Goal: Task Accomplishment & Management: Manage account settings

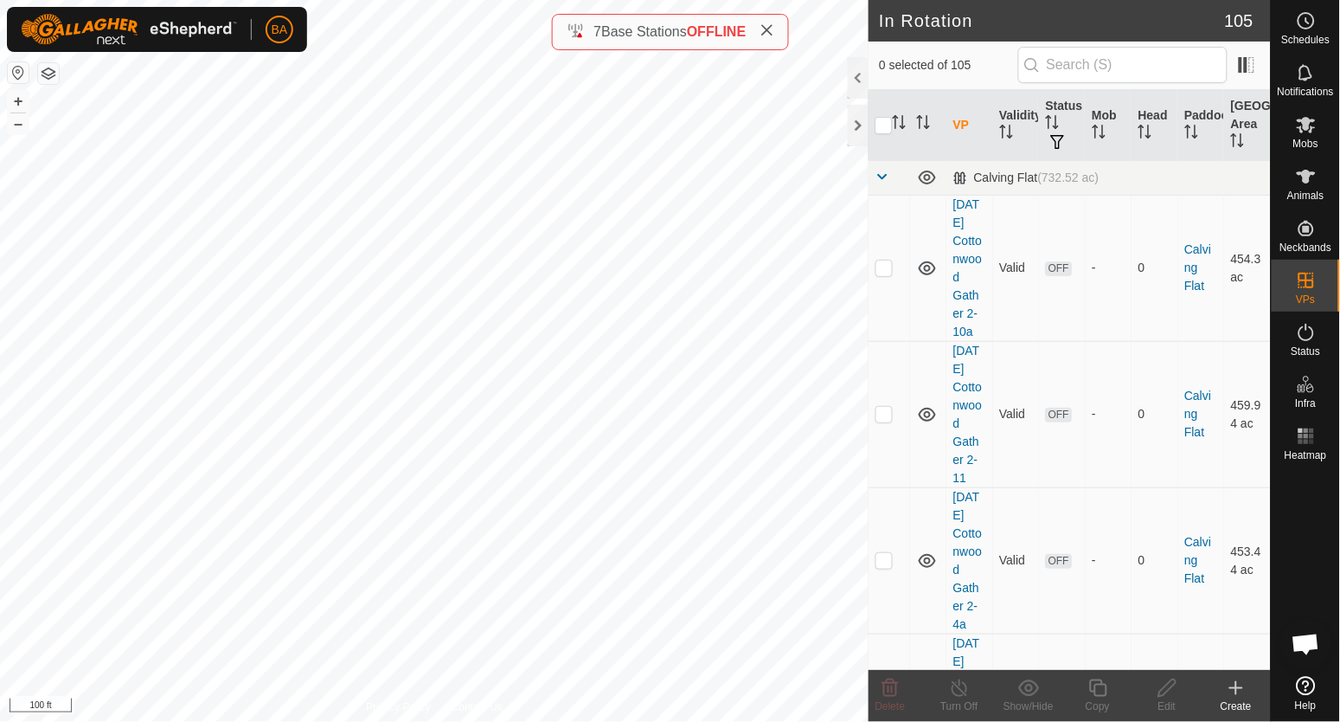
click at [101, 721] on html "BA Schedules Notifications Mobs Animals Neckbands VPs Status Infra Heatmap Help…" at bounding box center [670, 361] width 1340 height 722
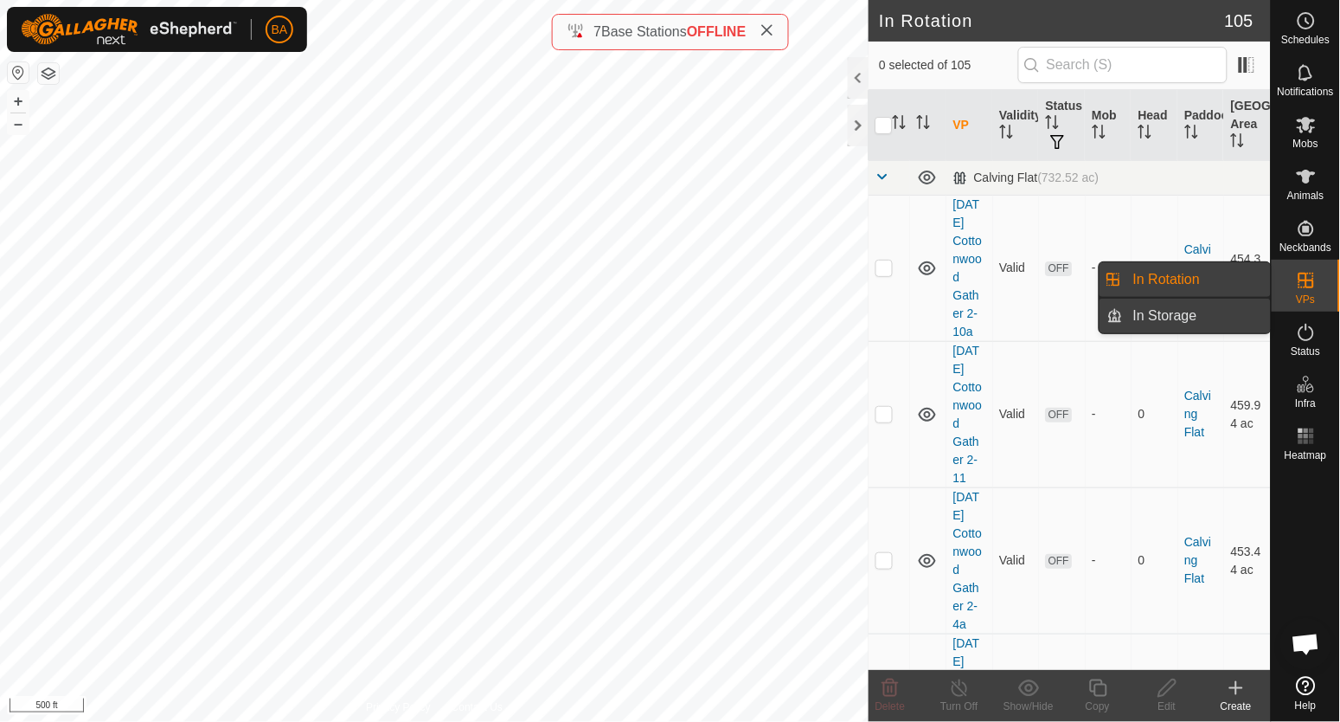
click at [1218, 311] on link "In Storage" at bounding box center [1197, 316] width 148 height 35
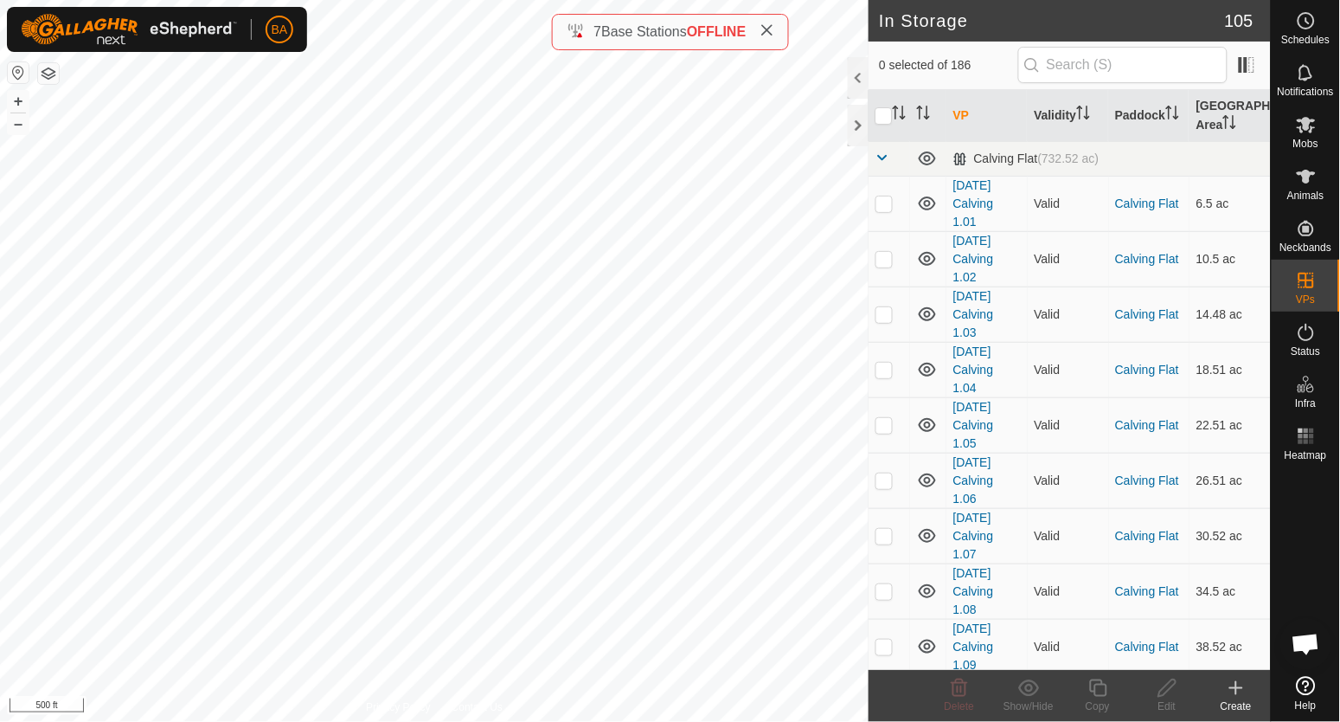
click at [862, 76] on div at bounding box center [858, 78] width 21 height 42
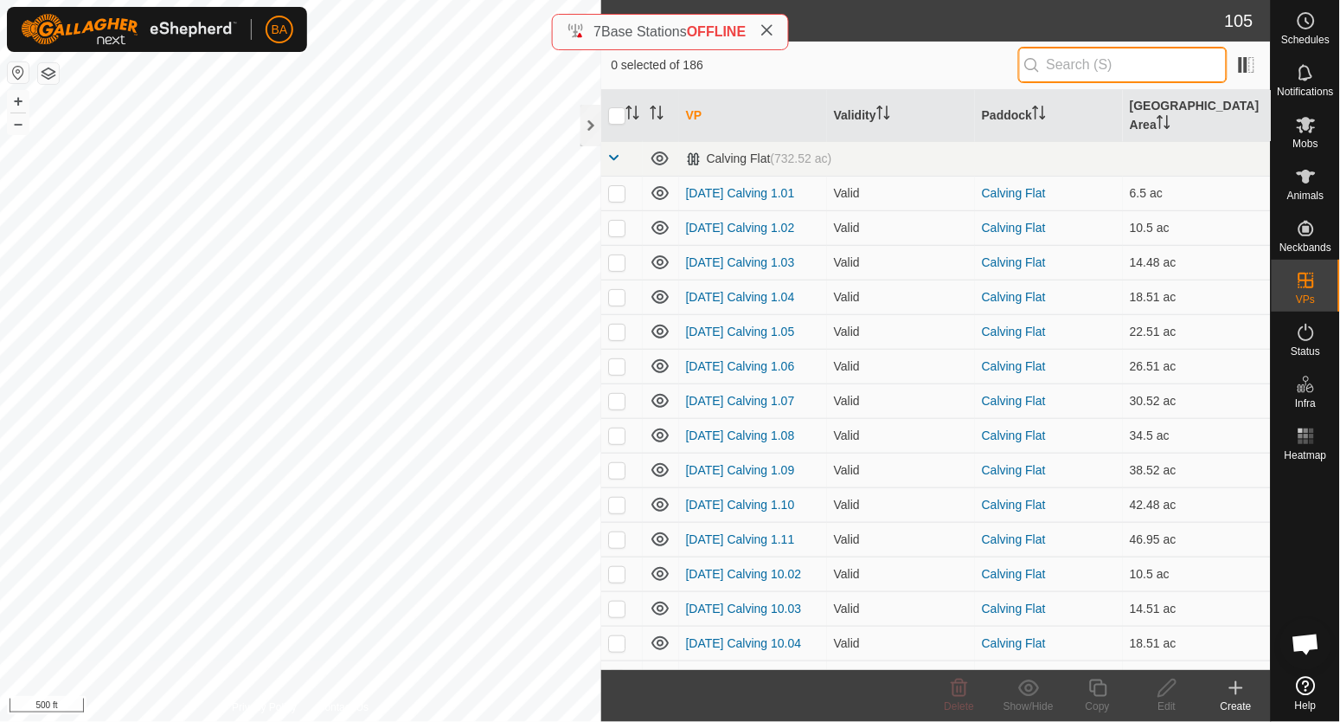
click at [1061, 70] on input "text" at bounding box center [1123, 65] width 209 height 36
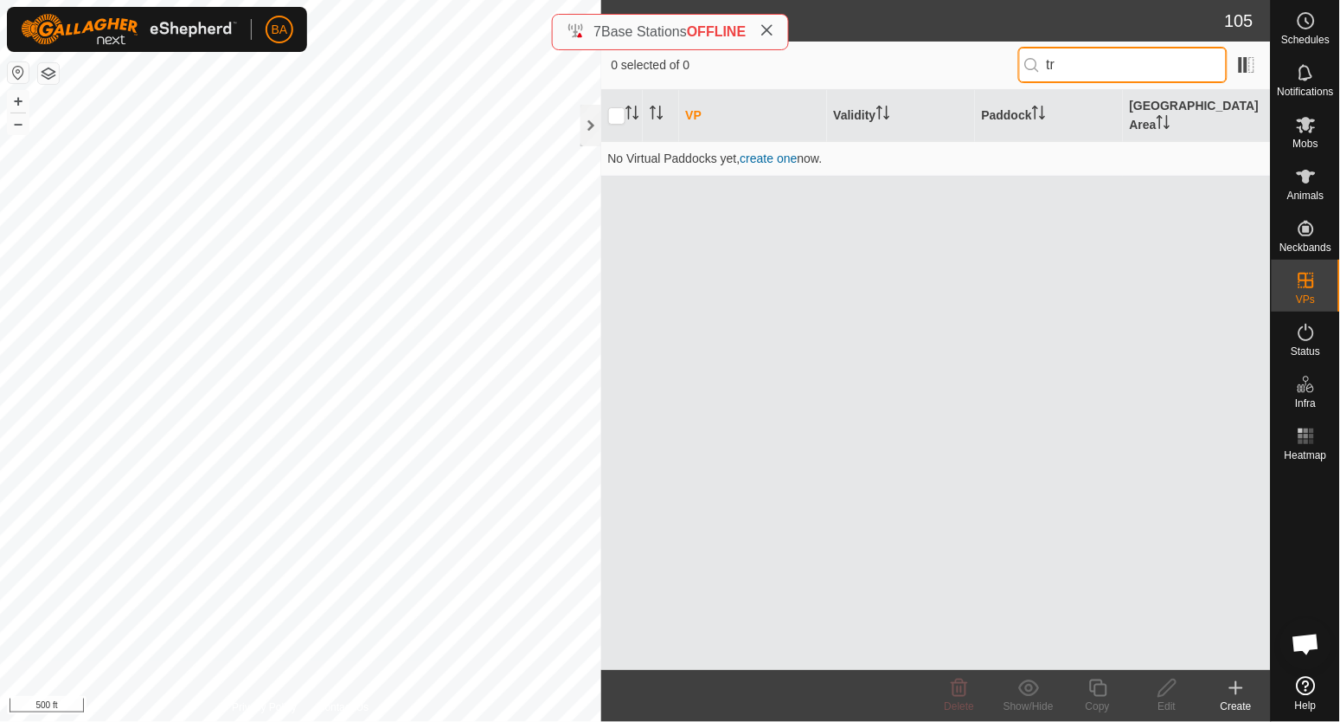
type input "t"
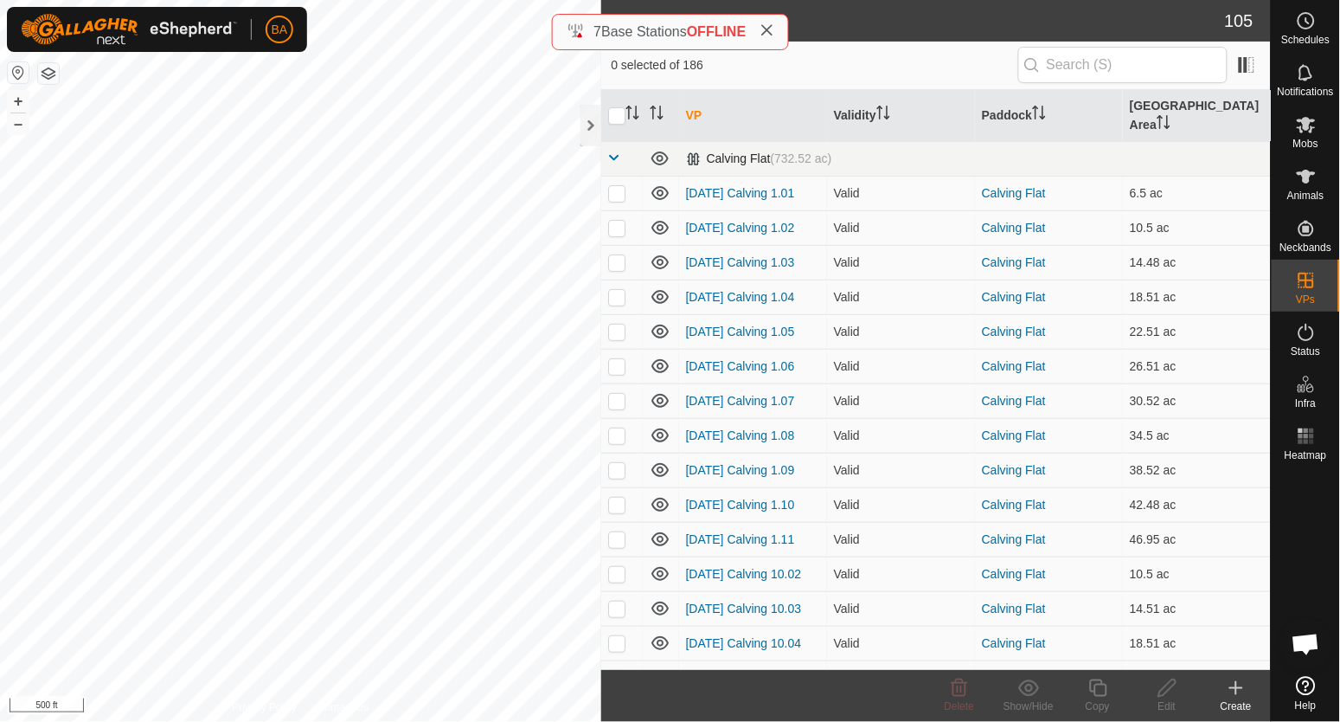
click at [605, 141] on td at bounding box center [622, 158] width 42 height 35
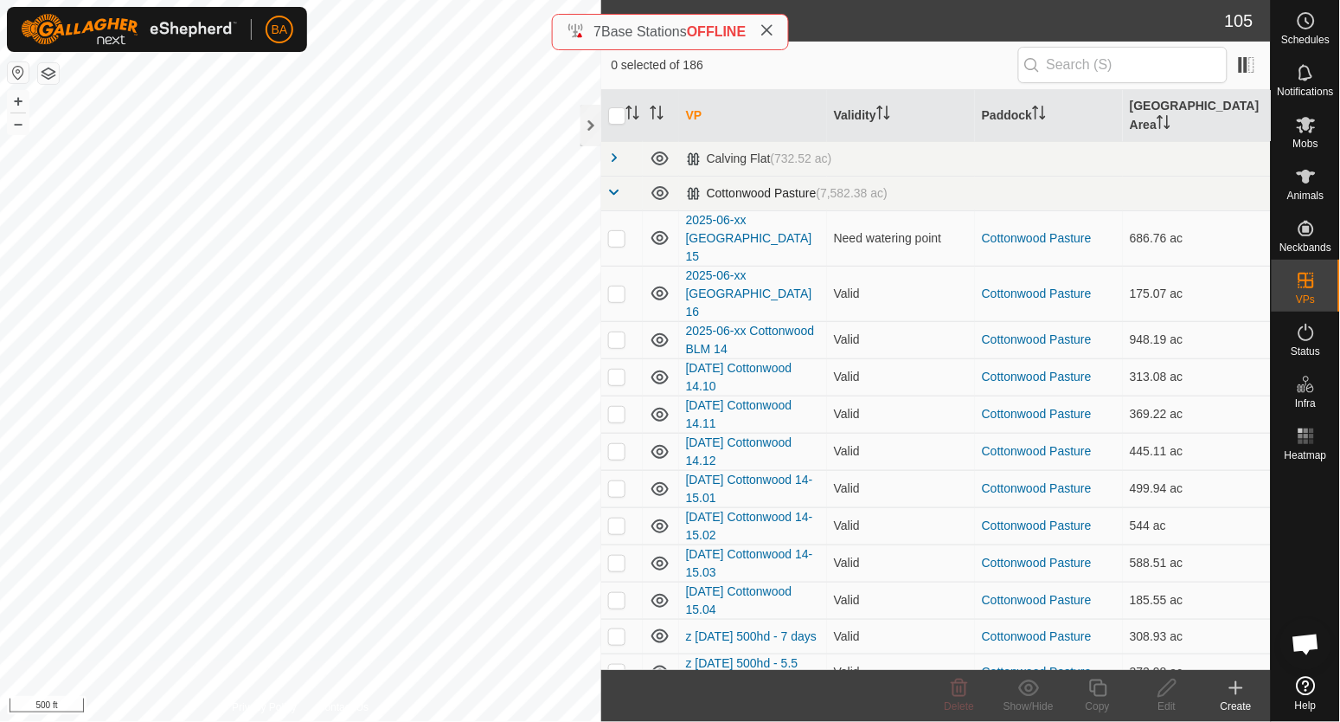
click at [613, 185] on span at bounding box center [615, 192] width 14 height 14
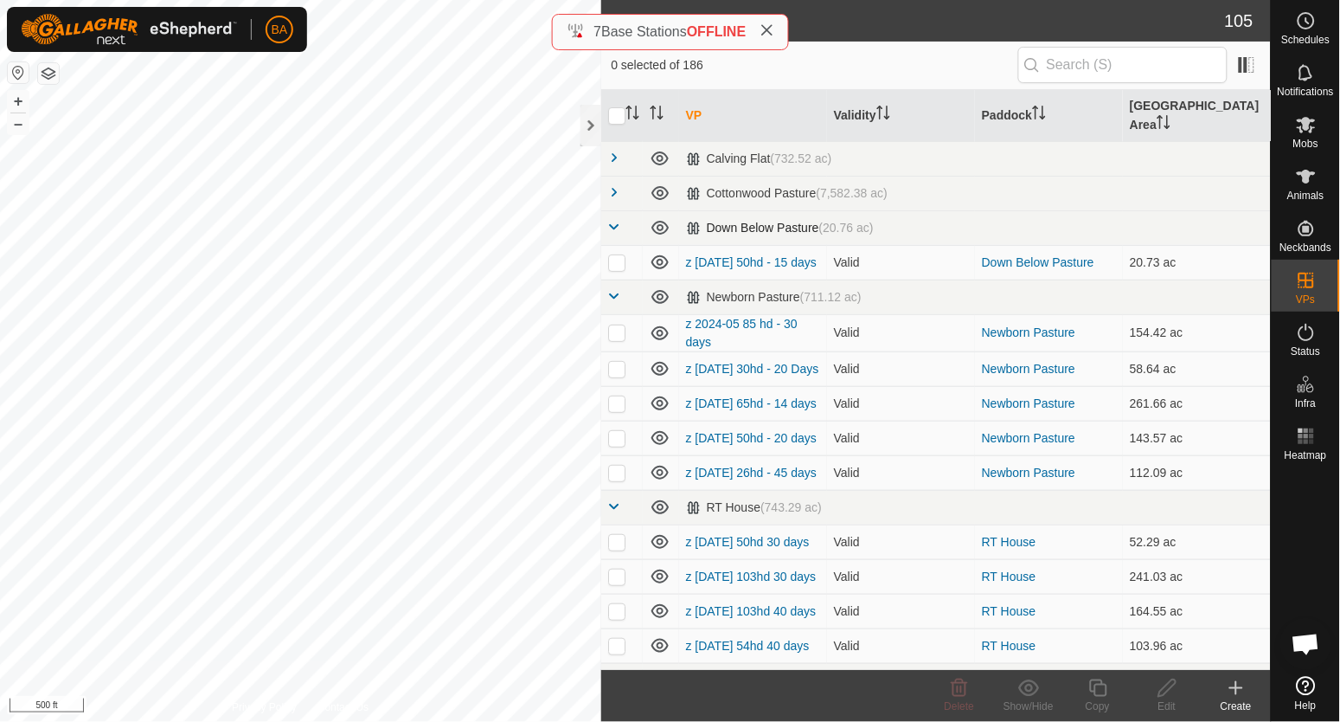
click at [620, 220] on span at bounding box center [615, 227] width 14 height 14
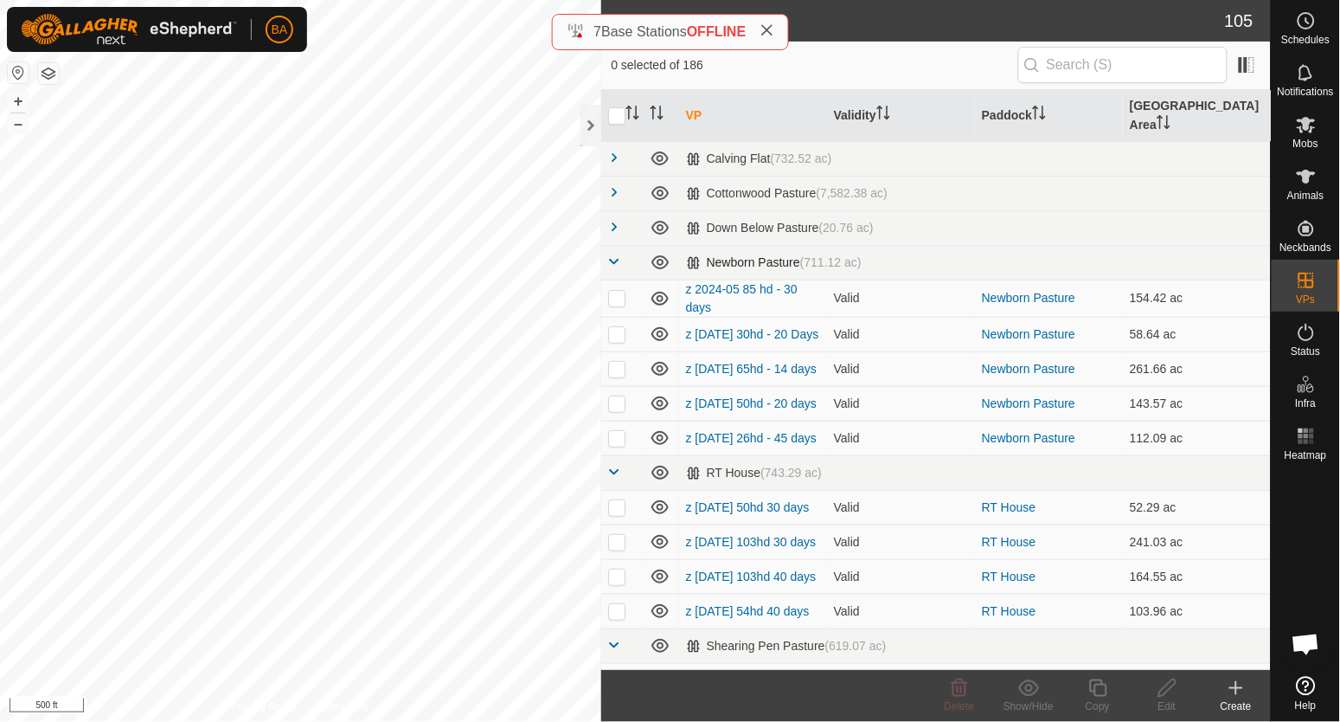
click at [618, 254] on span at bounding box center [615, 261] width 14 height 14
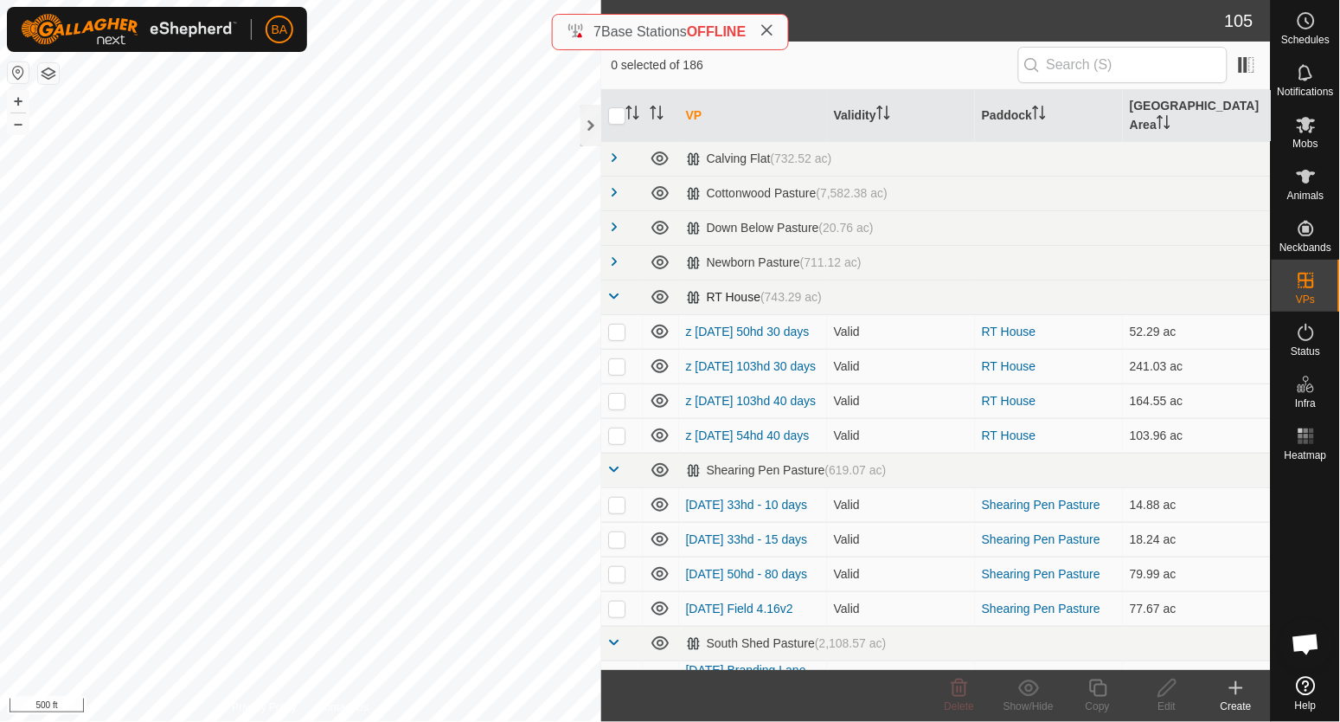
click at [614, 289] on span at bounding box center [615, 296] width 14 height 14
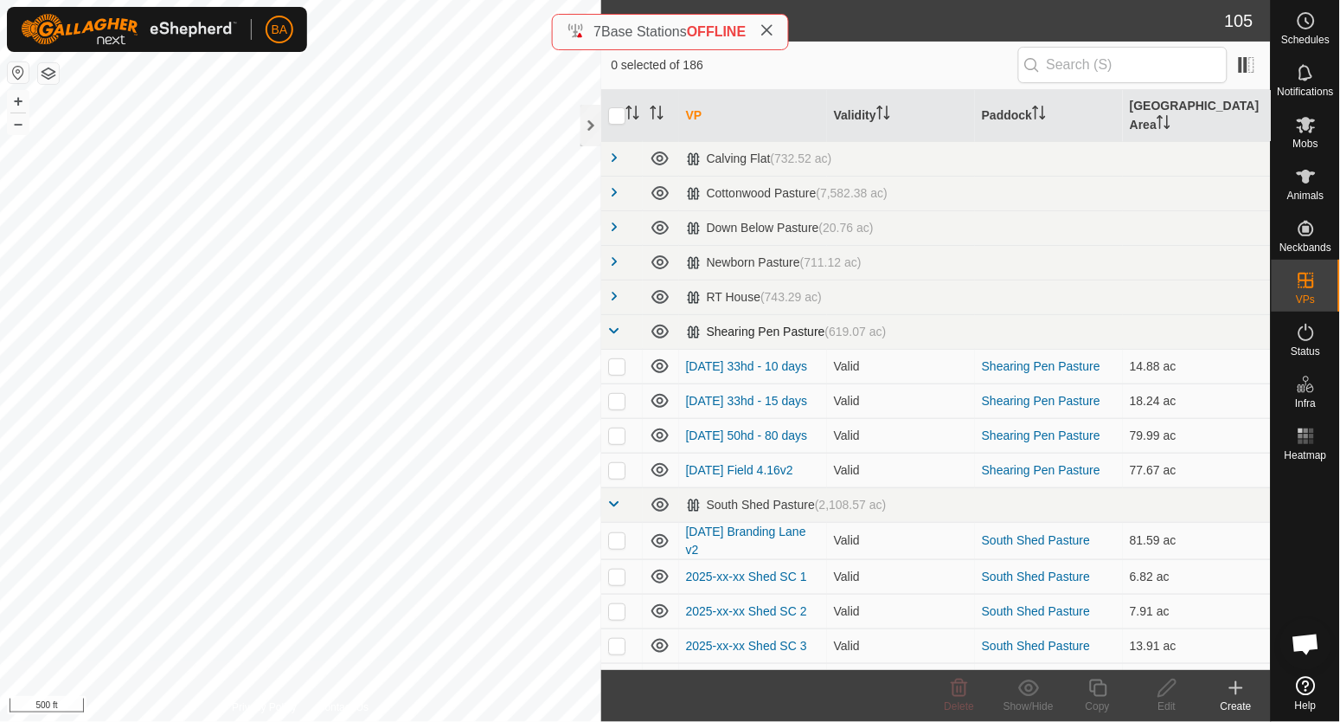
click at [616, 325] on link at bounding box center [615, 332] width 14 height 14
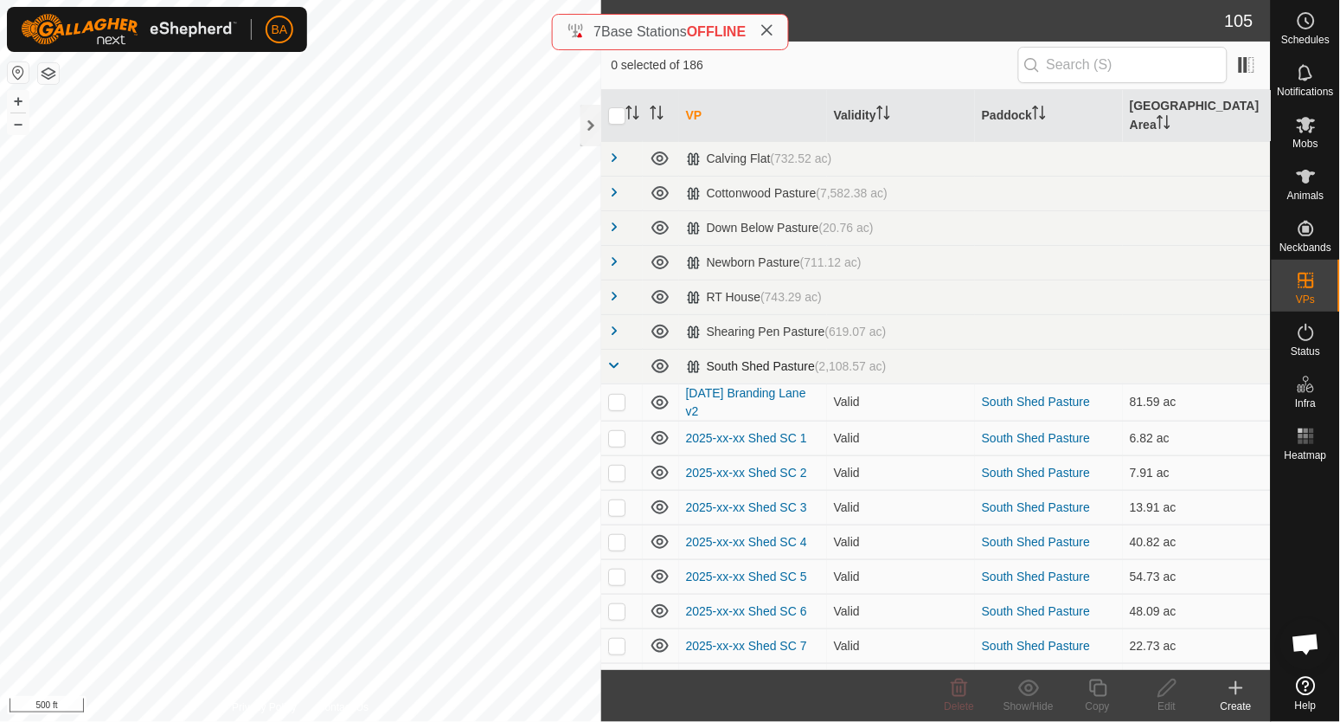
click at [614, 358] on span at bounding box center [615, 365] width 14 height 14
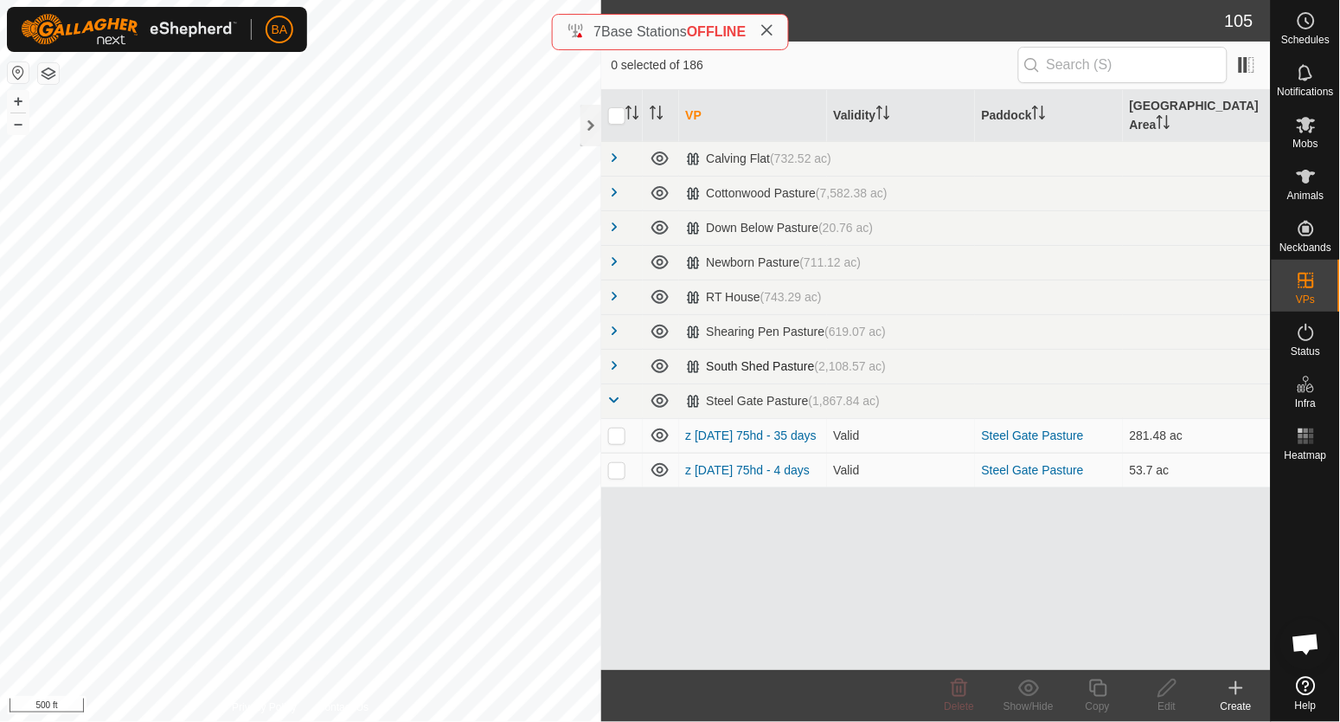
click at [614, 358] on span at bounding box center [615, 365] width 14 height 14
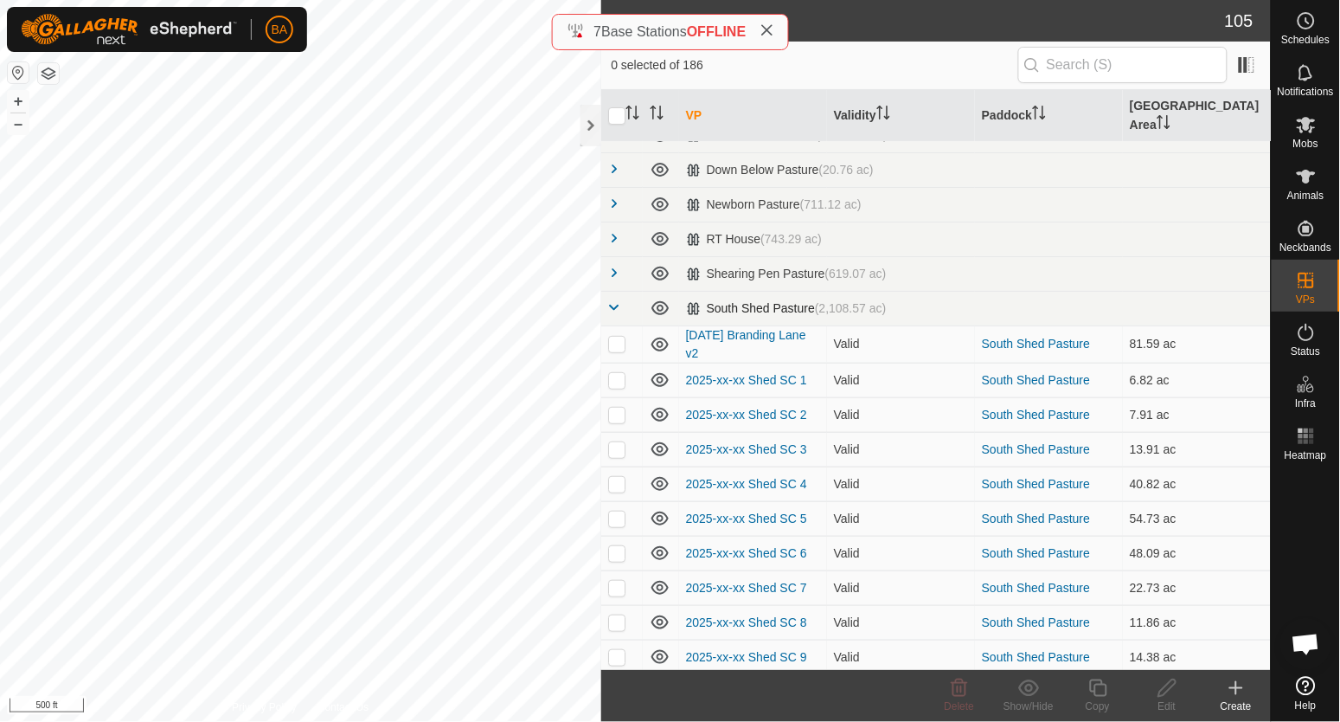
scroll to position [107, 0]
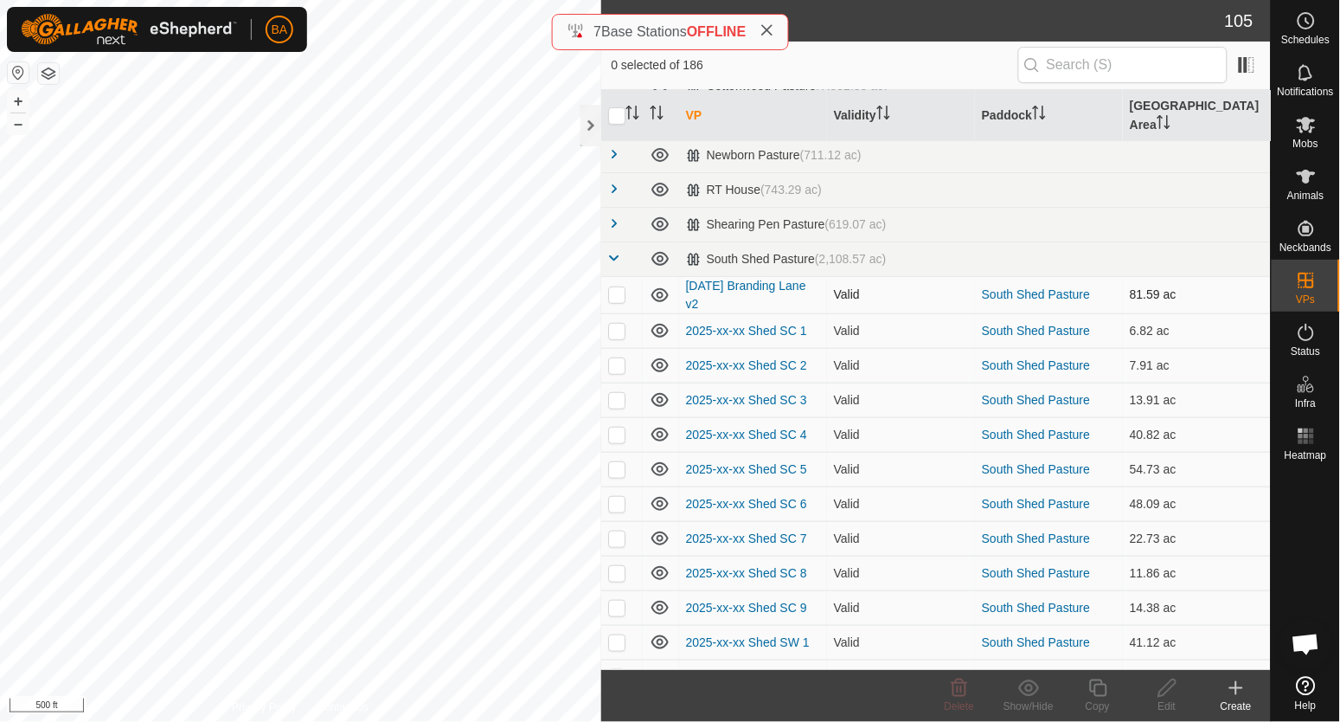
click at [617, 287] on p-checkbox at bounding box center [616, 294] width 17 height 14
checkbox input "true"
click at [1180, 687] on edit-svg-icon at bounding box center [1167, 688] width 69 height 21
